Goal: Task Accomplishment & Management: Complete application form

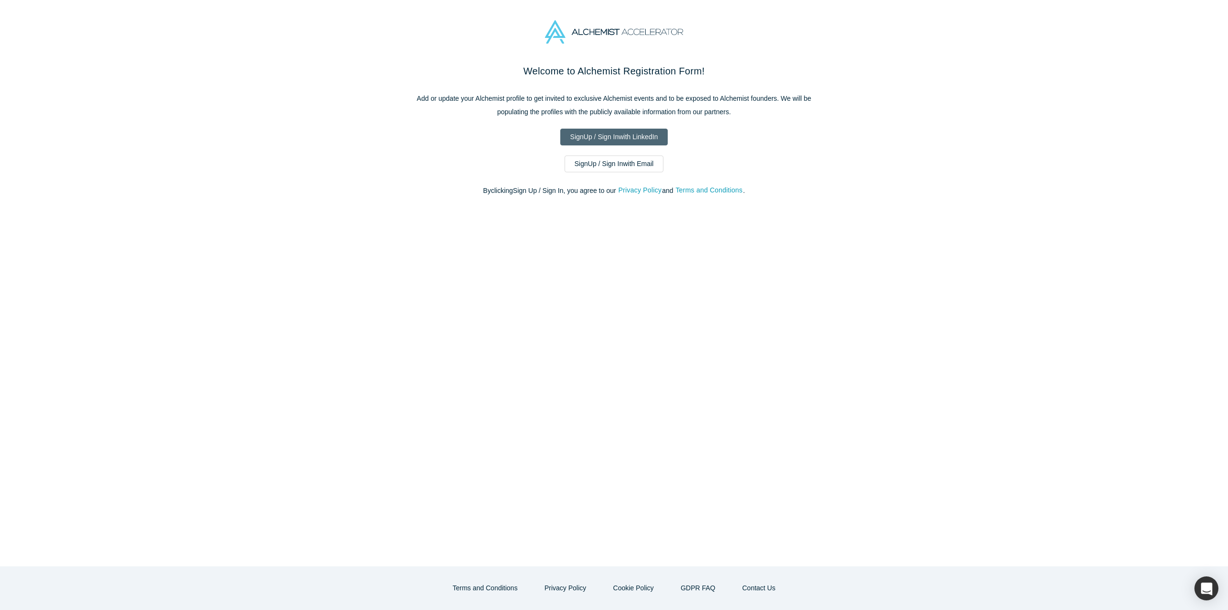
click at [625, 139] on link "Sign Up / Sign In with LinkedIn" at bounding box center [614, 137] width 108 height 17
